Goal: Use online tool/utility

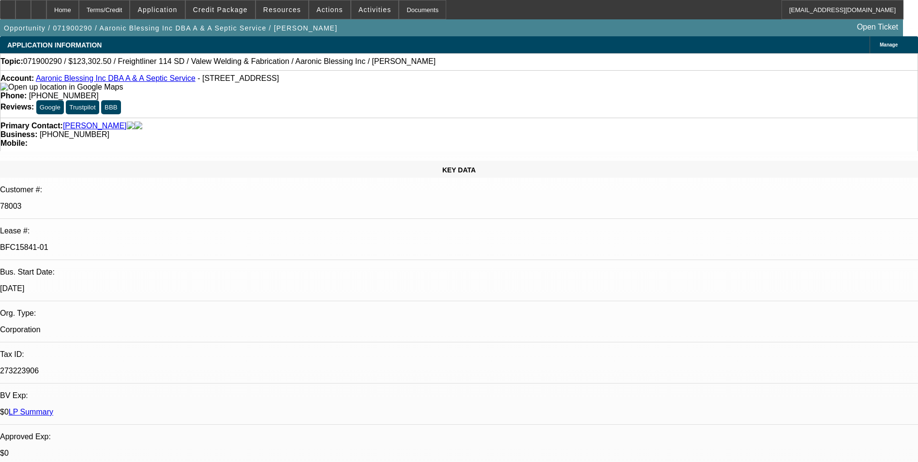
select select "0"
select select "0.1"
select select "0"
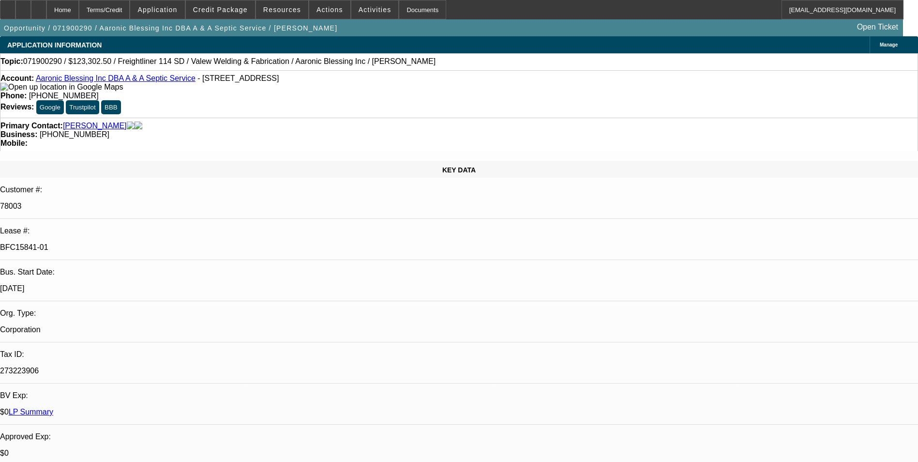
select select "0.1"
select select "0"
select select "0.1"
select select "0"
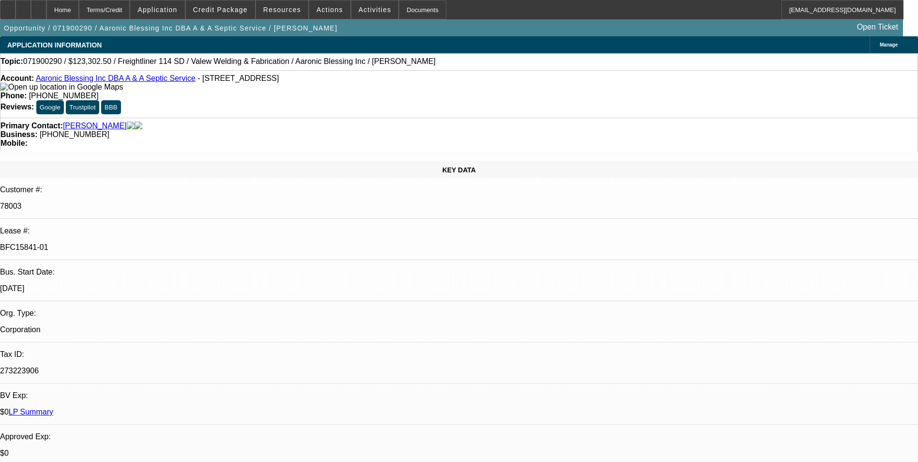
select select "0"
select select "0.1"
select select "1"
select select "2"
select select "4"
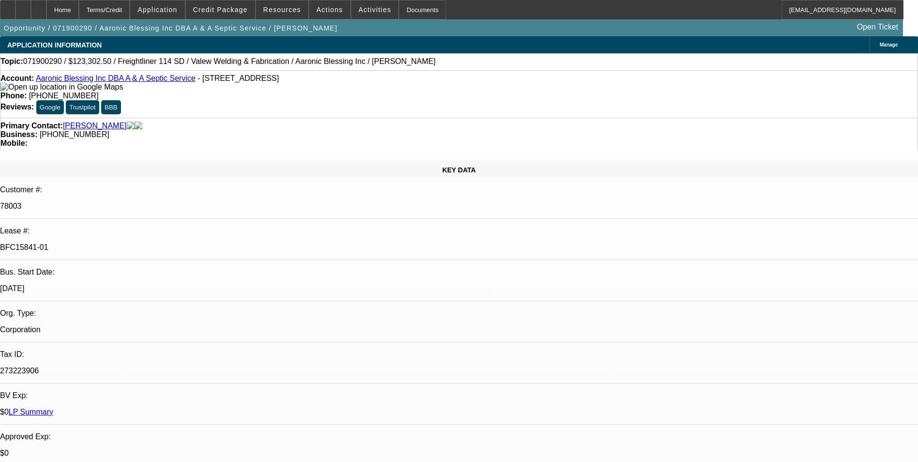
select select "1"
select select "2"
select select "4"
select select "1"
select select "2"
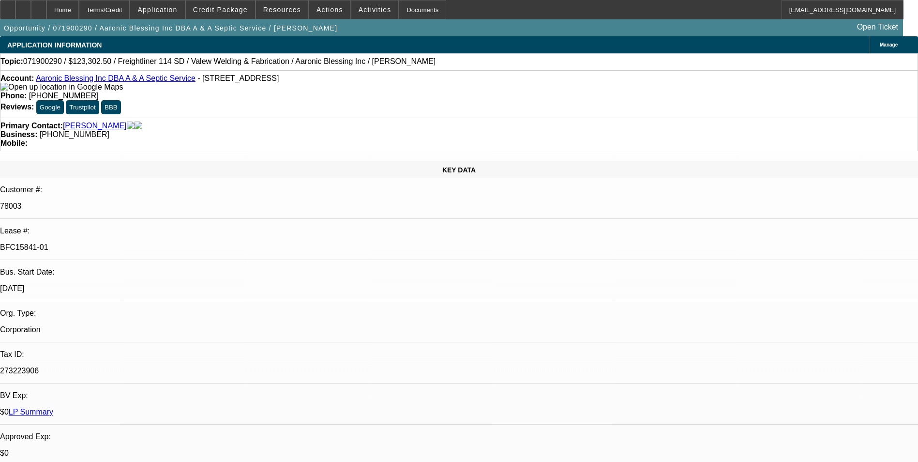
select select "4"
select select "1"
select select "2"
select select "4"
